Goal: Communication & Community: Answer question/provide support

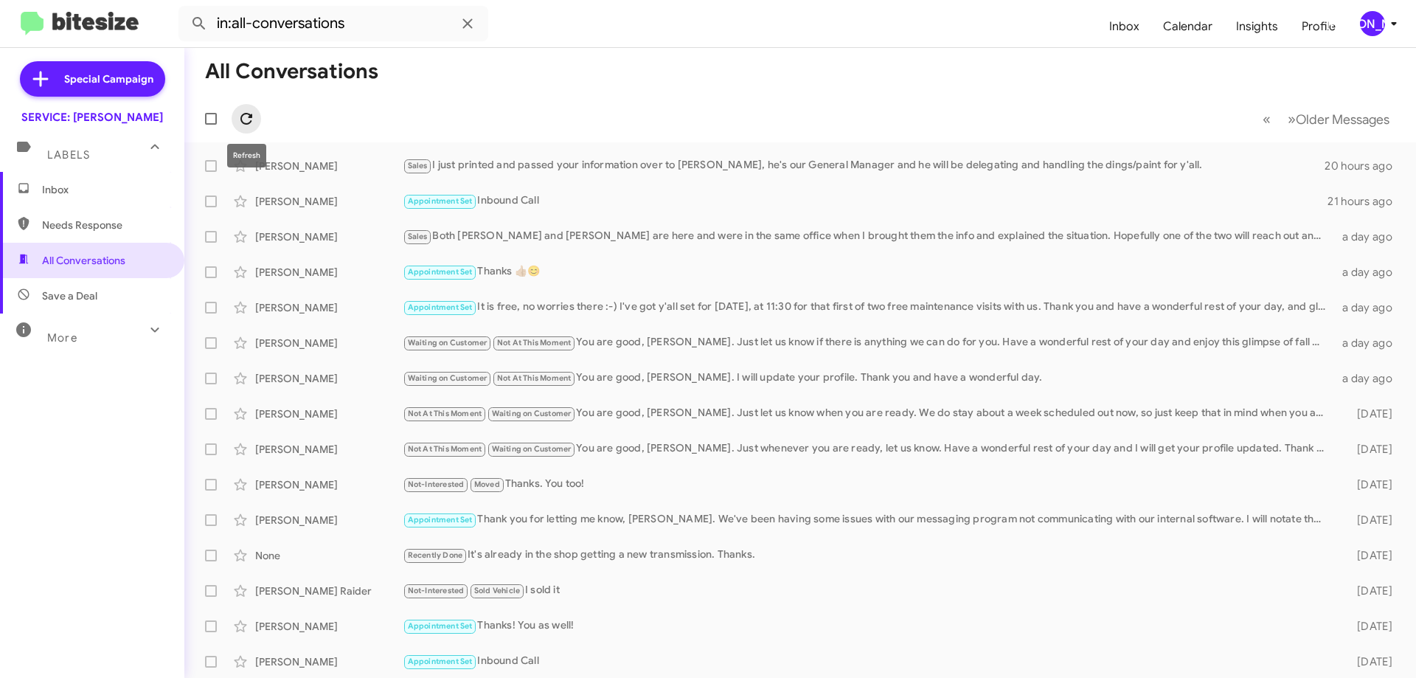
click at [255, 111] on span at bounding box center [247, 119] width 30 height 18
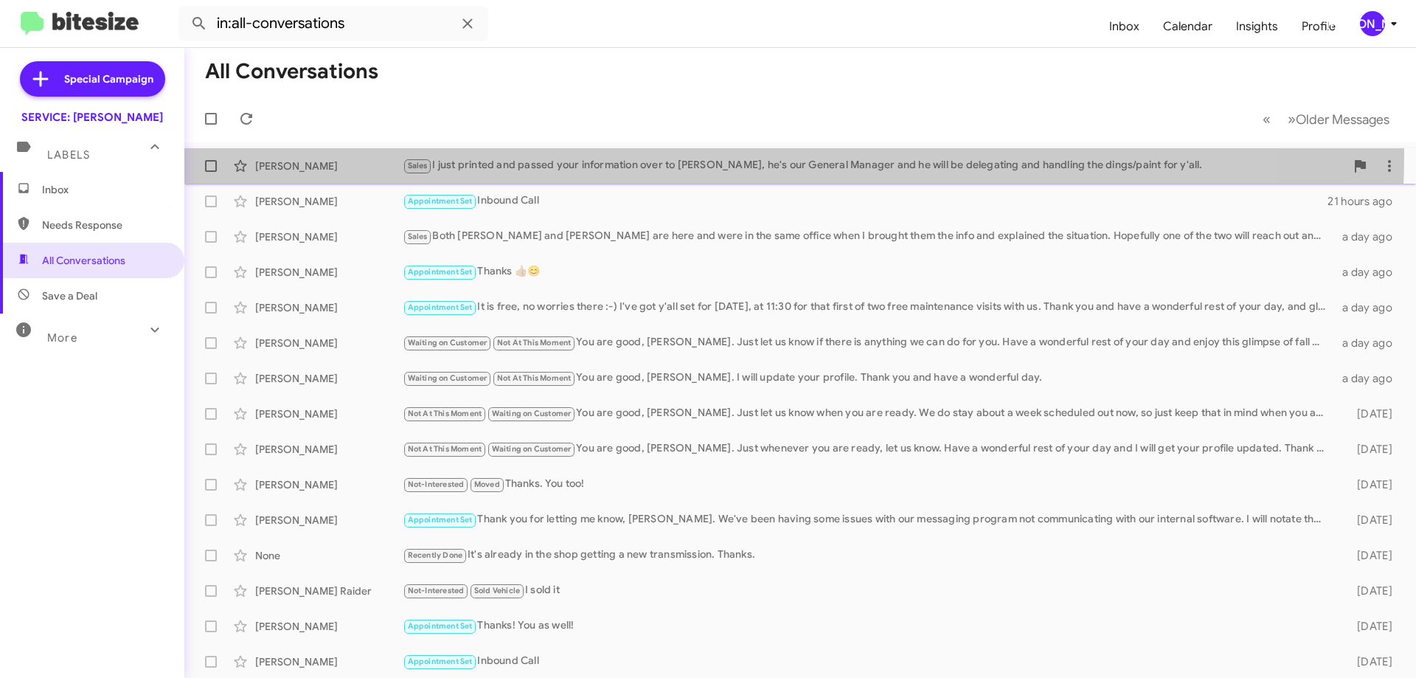
click at [592, 153] on div "[PERSON_NAME] I just printed and passed your information over to [PERSON_NAME],…" at bounding box center [800, 166] width 1208 height 30
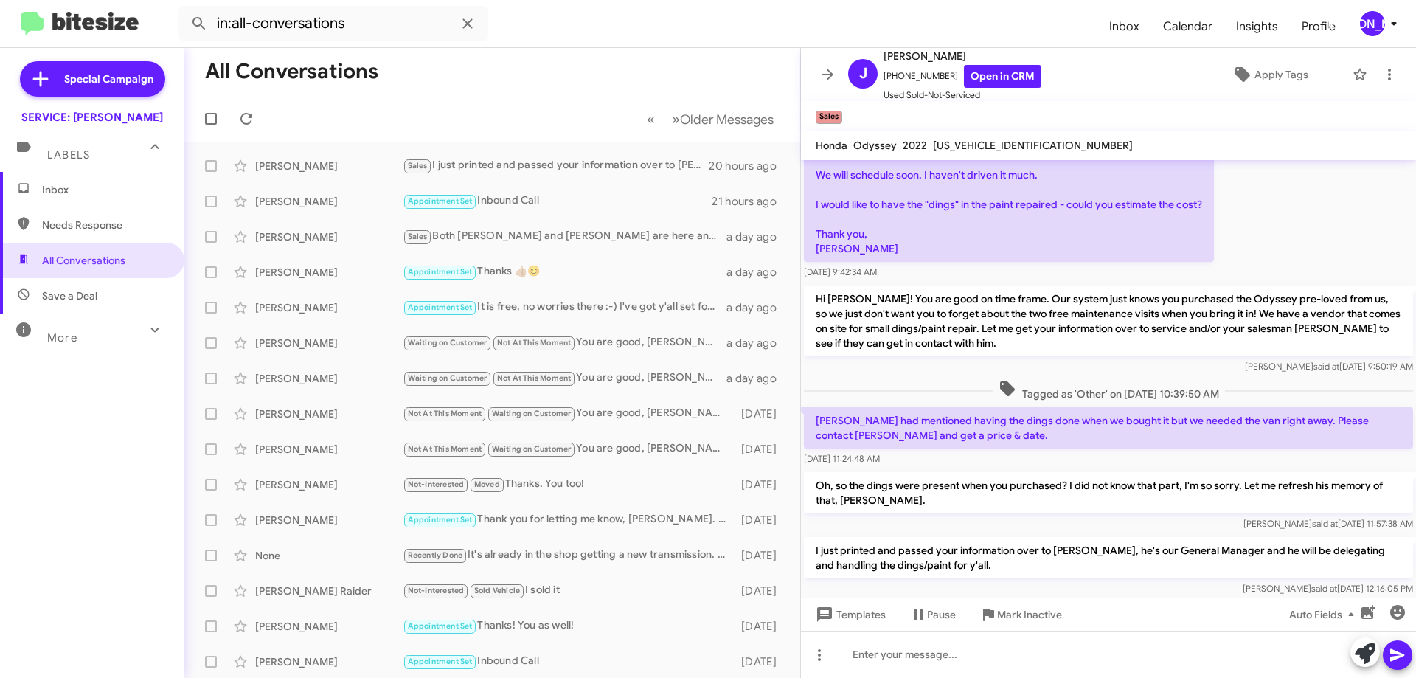
scroll to position [281, 0]
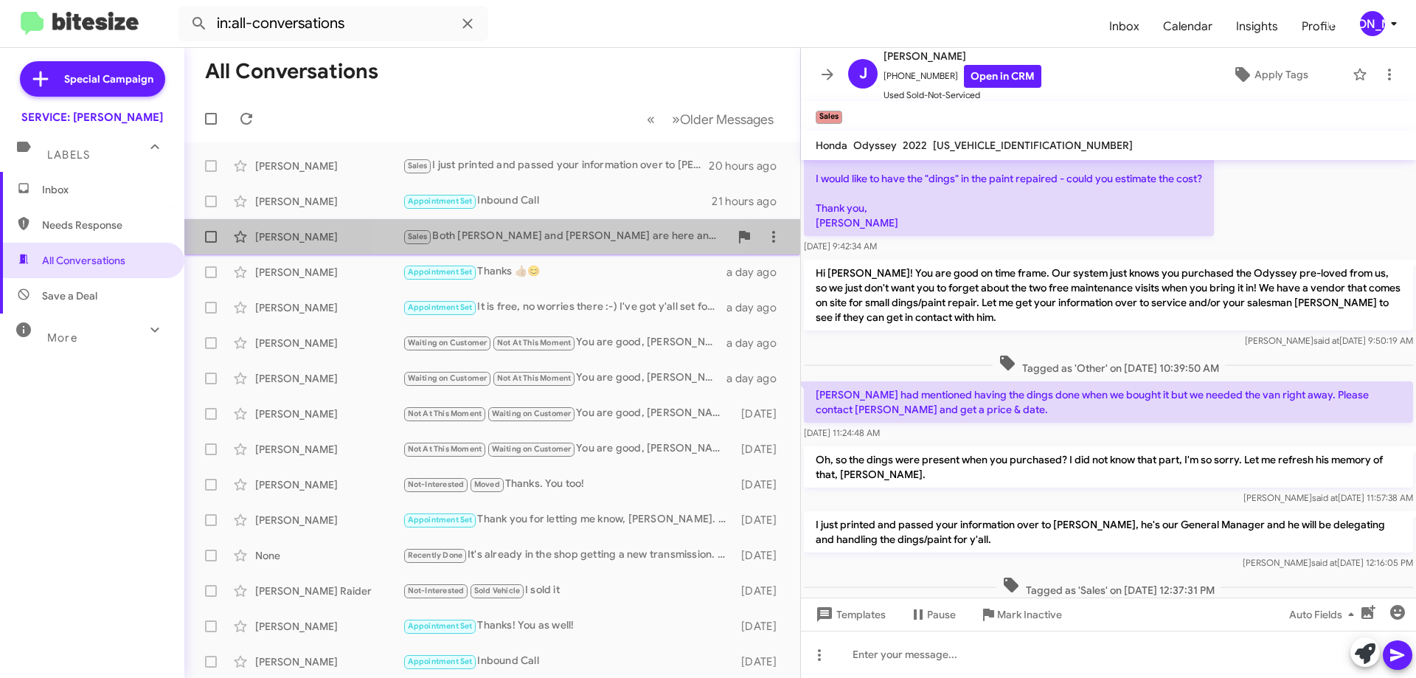
click at [573, 242] on div "Sales Both [PERSON_NAME] and [PERSON_NAME] are here and were in the same office…" at bounding box center [566, 236] width 327 height 17
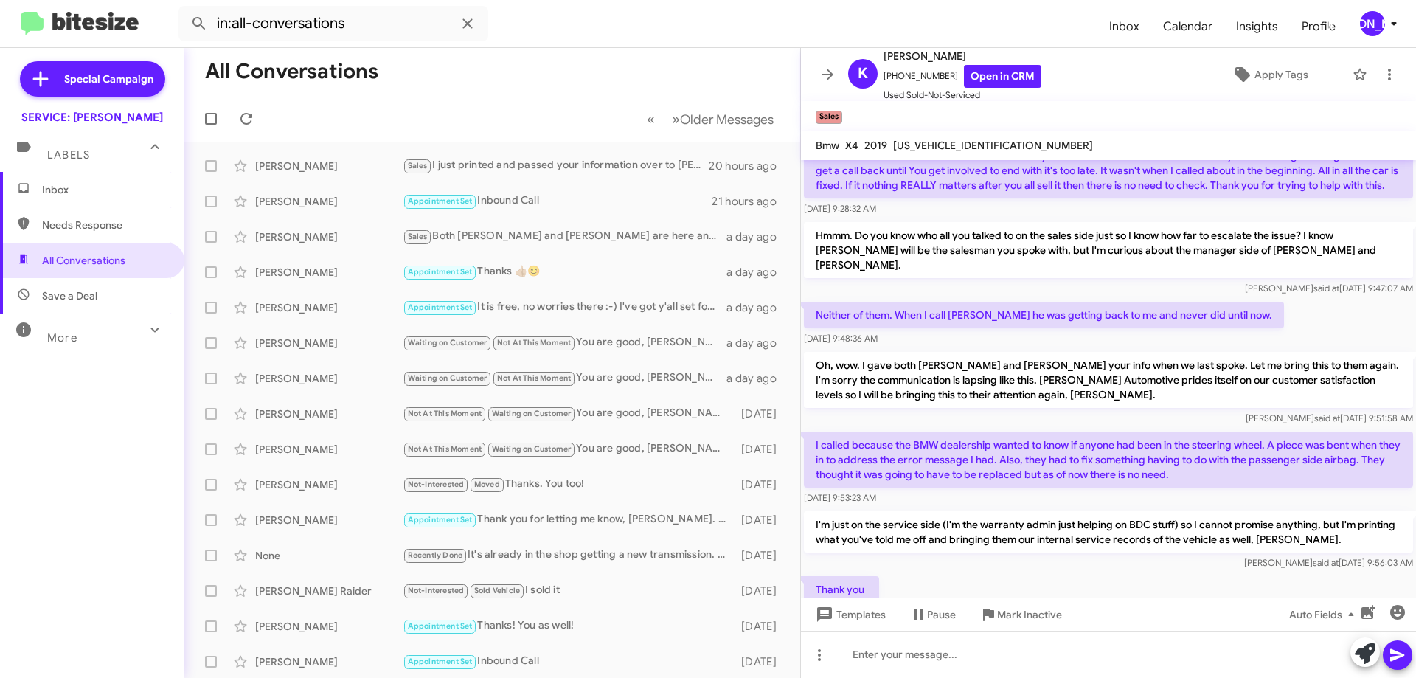
scroll to position [324, 0]
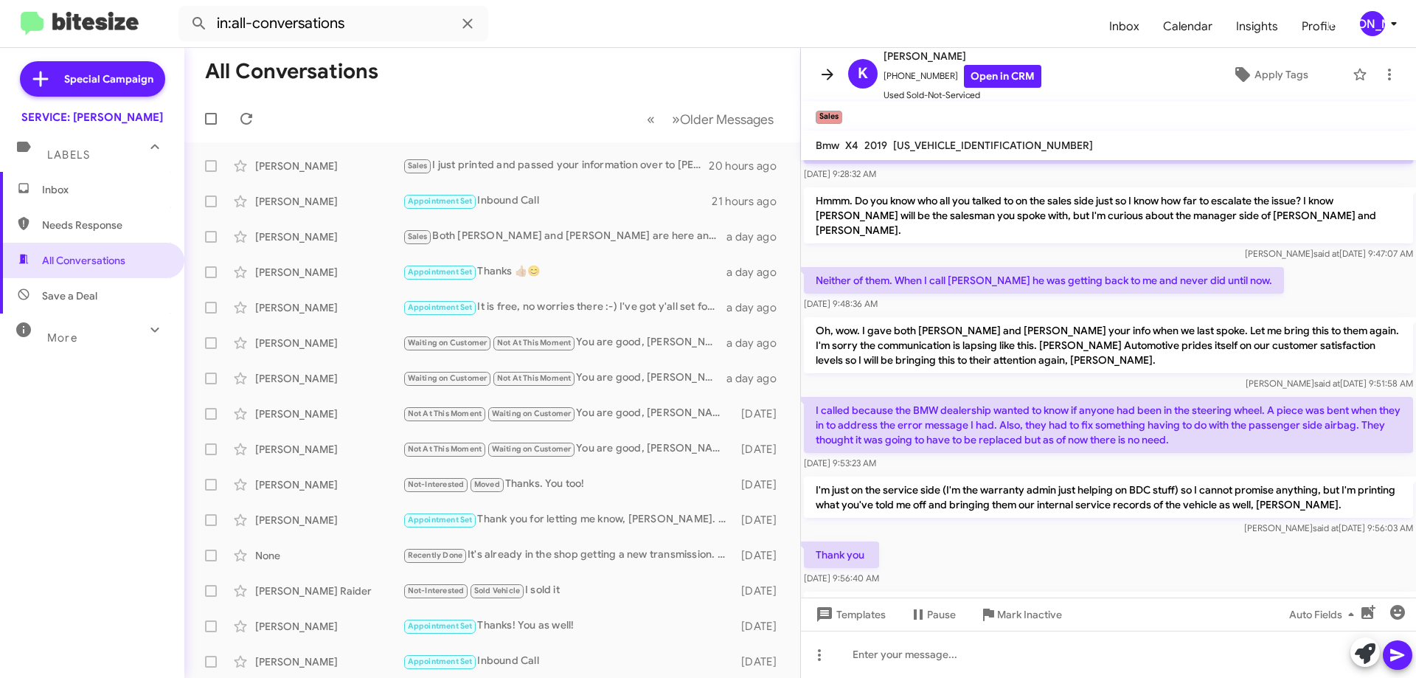
click at [828, 66] on icon at bounding box center [828, 75] width 18 height 18
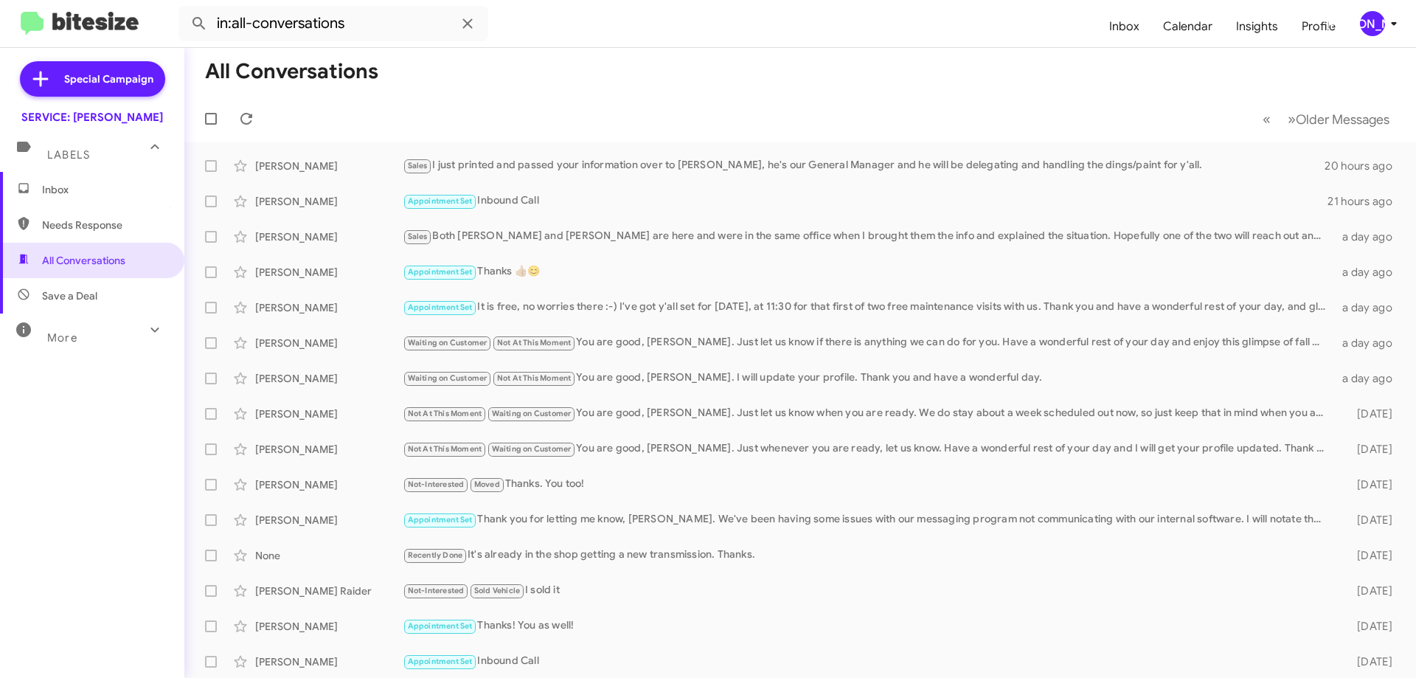
click at [232, 128] on mat-toolbar-row "« Previous » Next Older Messages" at bounding box center [800, 118] width 1232 height 47
click at [246, 117] on icon at bounding box center [247, 119] width 18 height 18
click at [246, 113] on icon at bounding box center [247, 119] width 18 height 18
drag, startPoint x: 243, startPoint y: 112, endPoint x: 264, endPoint y: 131, distance: 28.7
click at [243, 112] on icon at bounding box center [247, 119] width 18 height 18
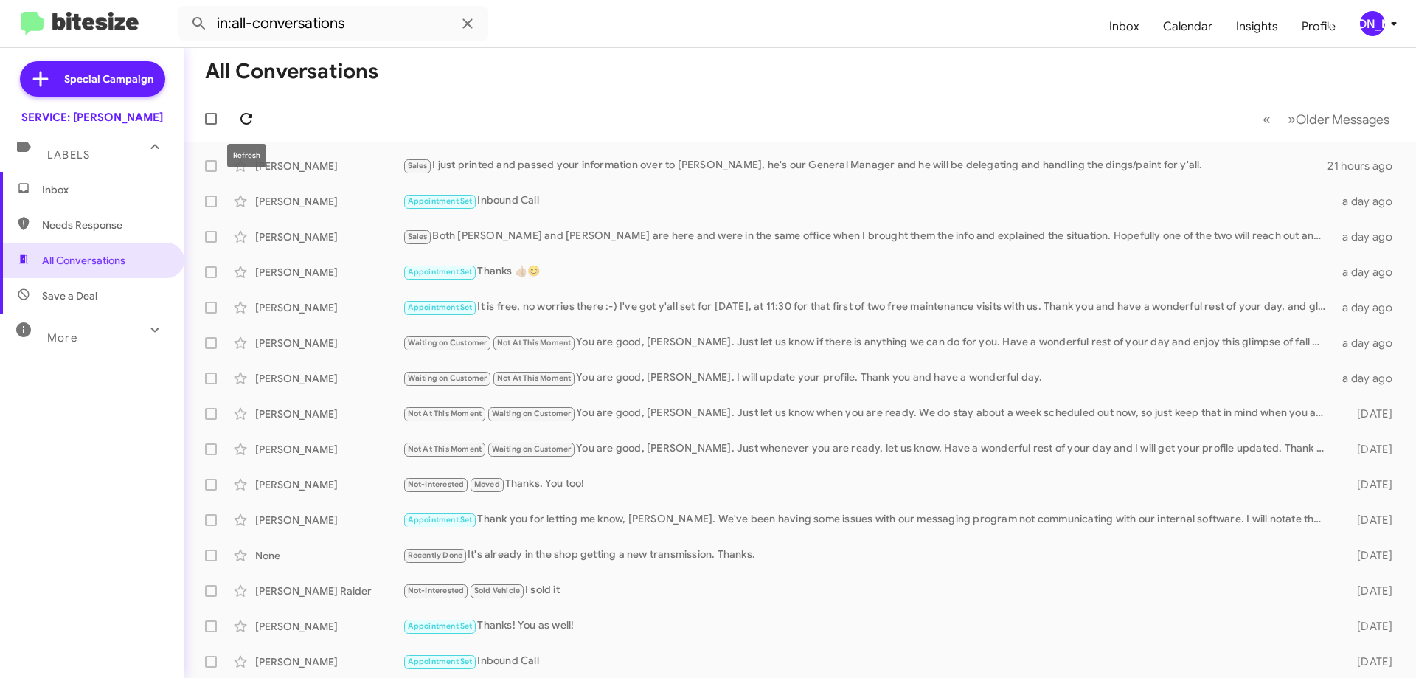
click at [234, 119] on span at bounding box center [247, 119] width 30 height 18
click at [245, 120] on icon at bounding box center [247, 119] width 18 height 18
